Goal: Information Seeking & Learning: Find specific fact

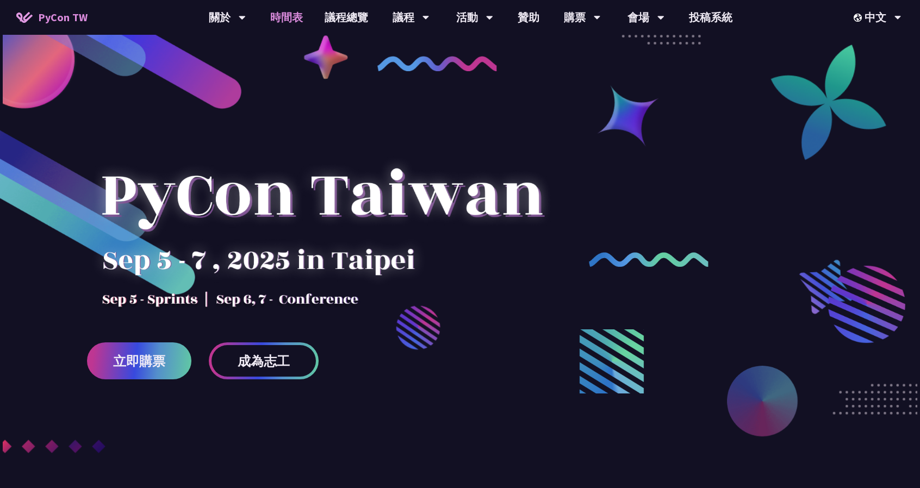
click at [290, 13] on link "時間表" at bounding box center [286, 17] width 54 height 35
click at [568, 54] on link "購票資訊" at bounding box center [581, 51] width 104 height 26
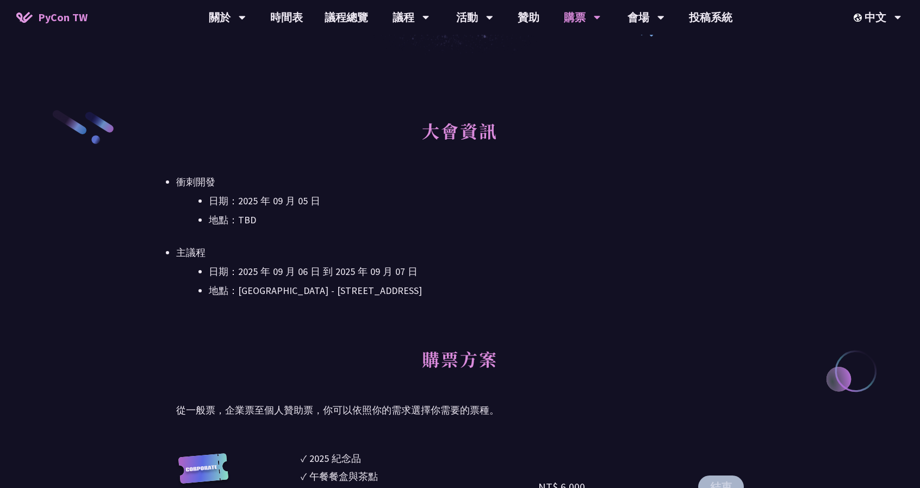
scroll to position [326, 0]
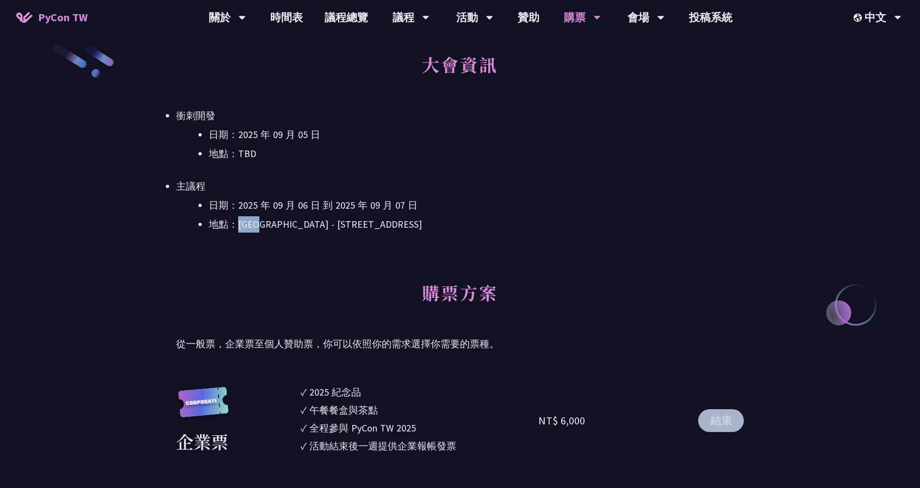
drag, startPoint x: 236, startPoint y: 223, endPoint x: 275, endPoint y: 224, distance: 39.1
click at [275, 224] on li "地點：[GEOGRAPHIC_DATA] - ​[STREET_ADDRESS]" at bounding box center [476, 224] width 535 height 16
copy li "台北文創"
